Goal: Use online tool/utility

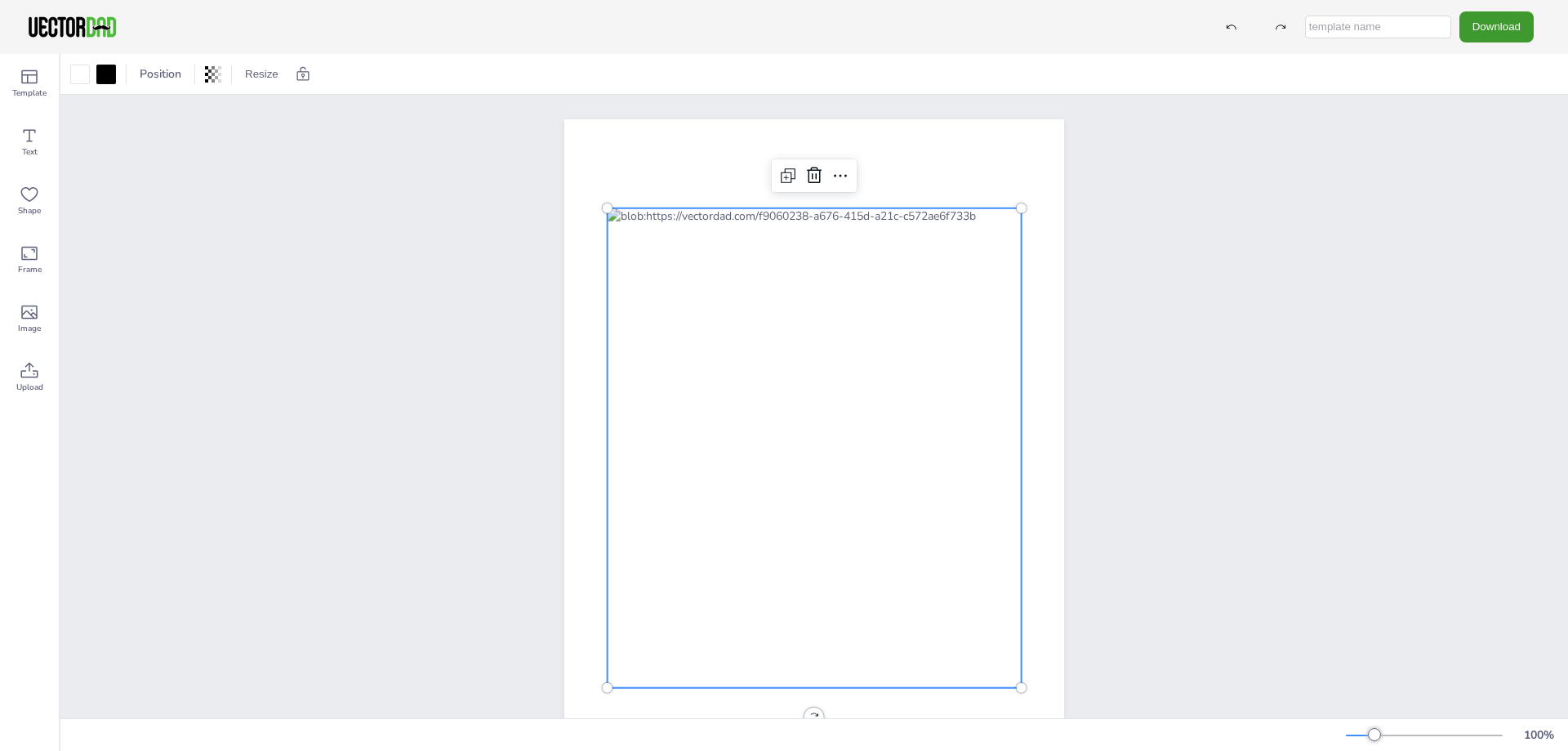
click at [651, 283] on div at bounding box center [814, 448] width 414 height 479
click at [616, 291] on div at bounding box center [814, 448] width 414 height 479
click at [826, 451] on div at bounding box center [814, 448] width 414 height 479
click at [936, 598] on div at bounding box center [814, 448] width 414 height 479
click at [925, 647] on div at bounding box center [814, 448] width 414 height 479
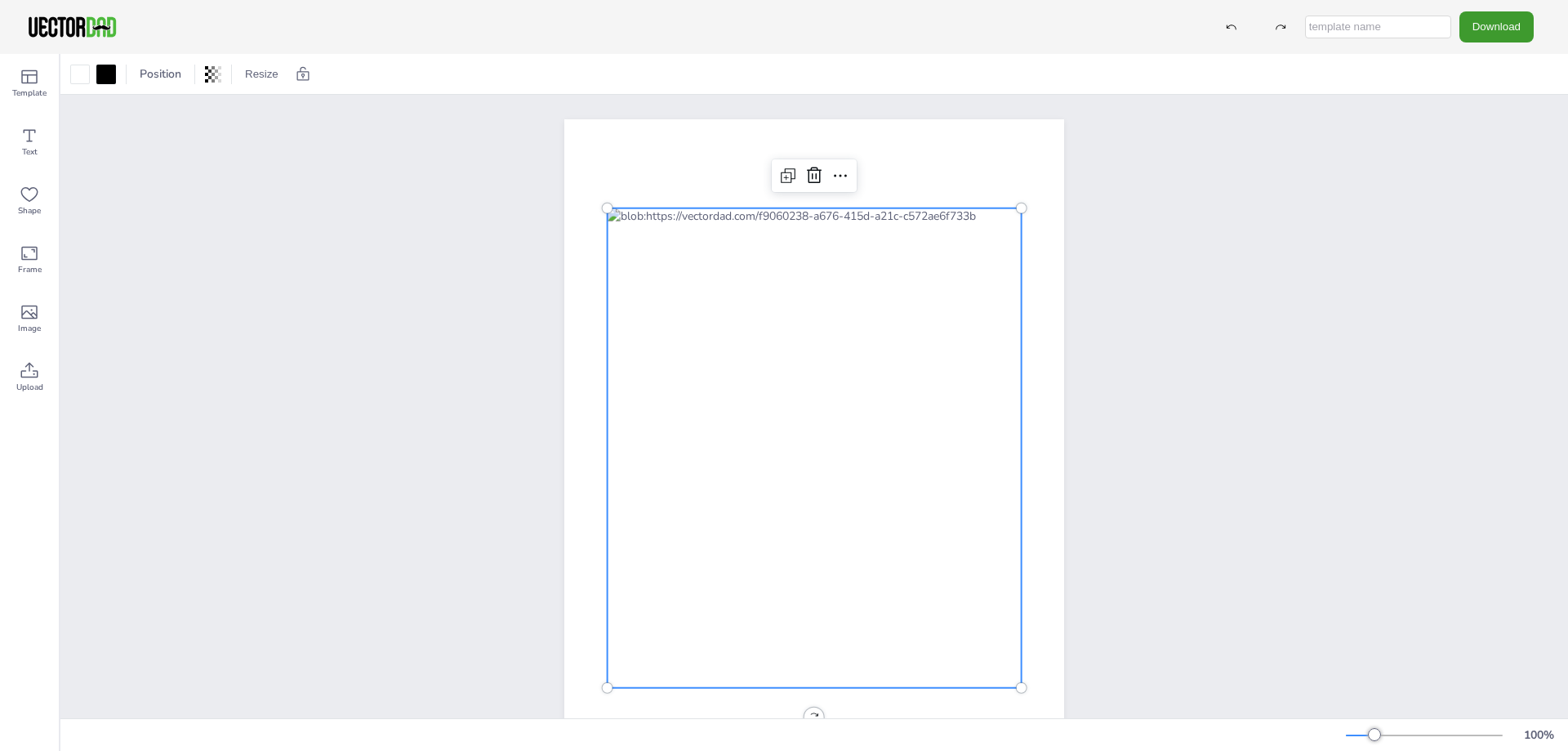
click at [783, 533] on div at bounding box center [814, 448] width 414 height 479
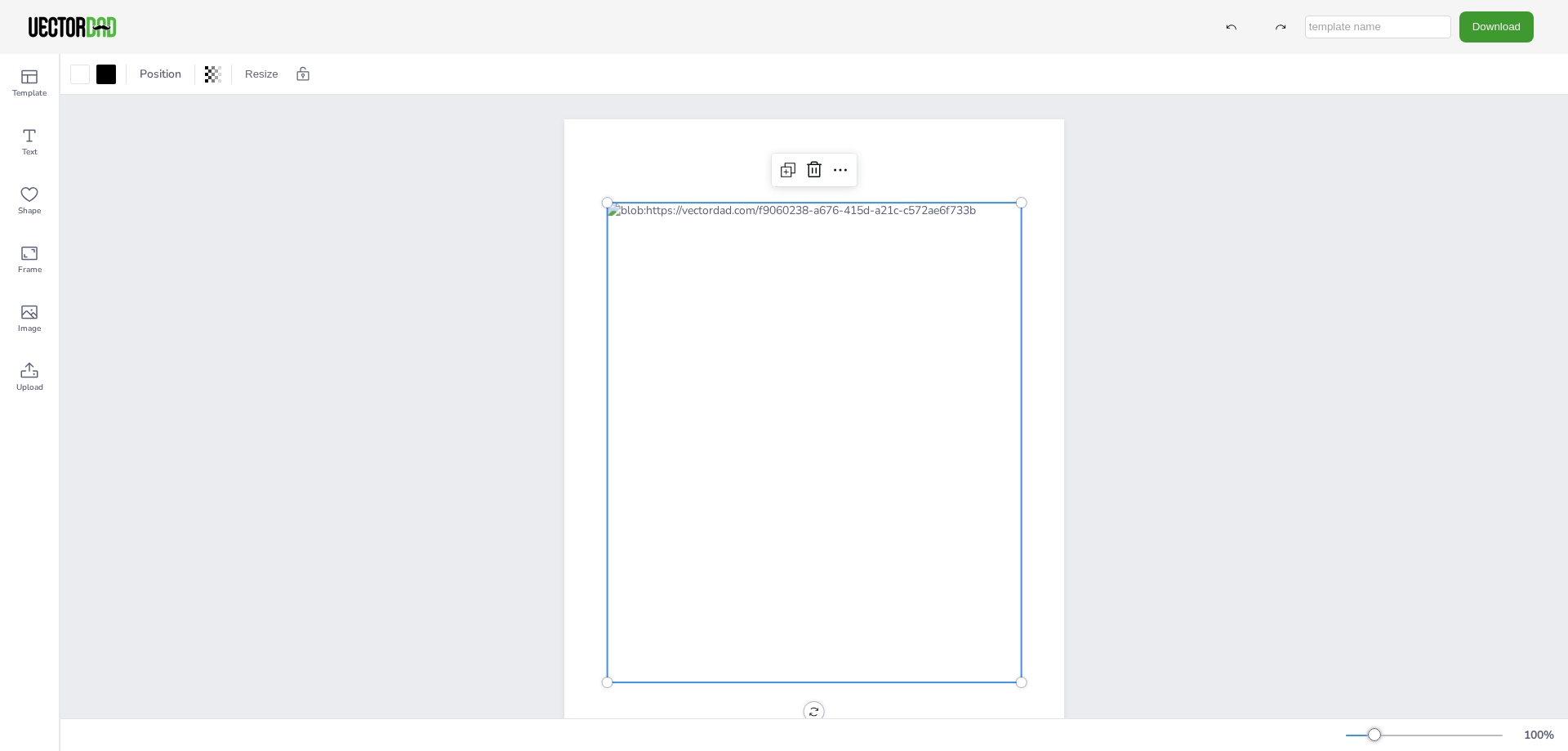
drag, startPoint x: 714, startPoint y: 462, endPoint x: 695, endPoint y: 392, distance: 72.5
click at [714, 459] on div at bounding box center [814, 442] width 414 height 479
click at [691, 353] on div at bounding box center [814, 442] width 414 height 479
drag, startPoint x: 728, startPoint y: 320, endPoint x: 816, endPoint y: 310, distance: 88.6
click at [735, 317] on div at bounding box center [814, 442] width 414 height 479
